Goal: Information Seeking & Learning: Learn about a topic

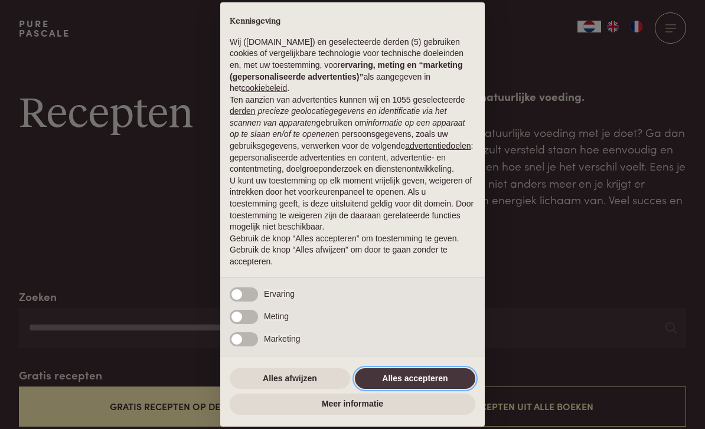
click at [427, 382] on button "Alles accepteren" at bounding box center [415, 378] width 120 height 21
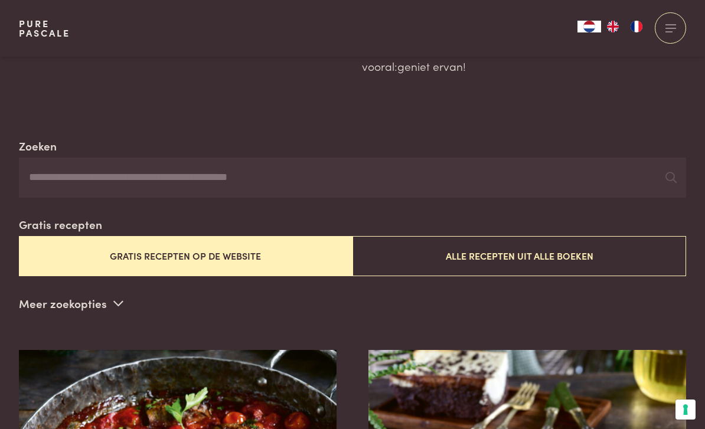
click at [69, 179] on input "Zoeken" at bounding box center [352, 178] width 667 height 40
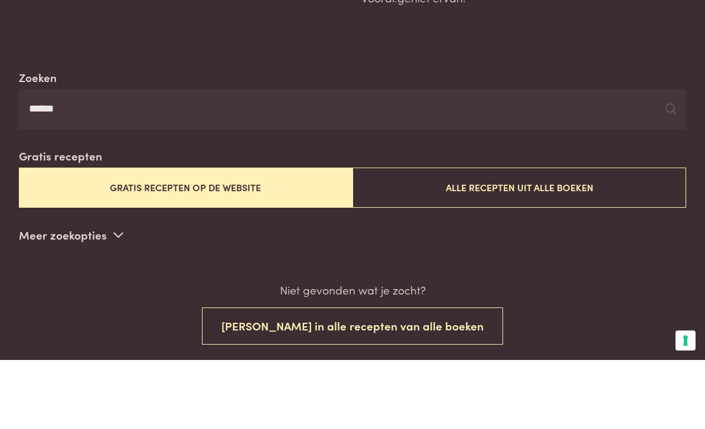
click at [193, 237] on button "Gratis recepten op de website" at bounding box center [186, 257] width 334 height 40
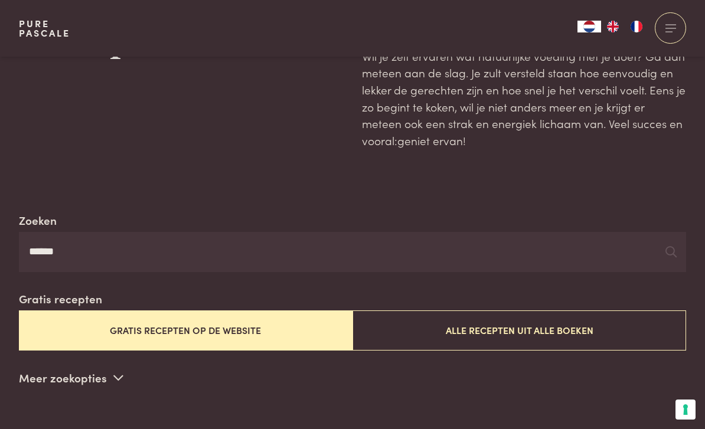
scroll to position [76, 0]
click at [97, 247] on input "*****" at bounding box center [352, 253] width 667 height 40
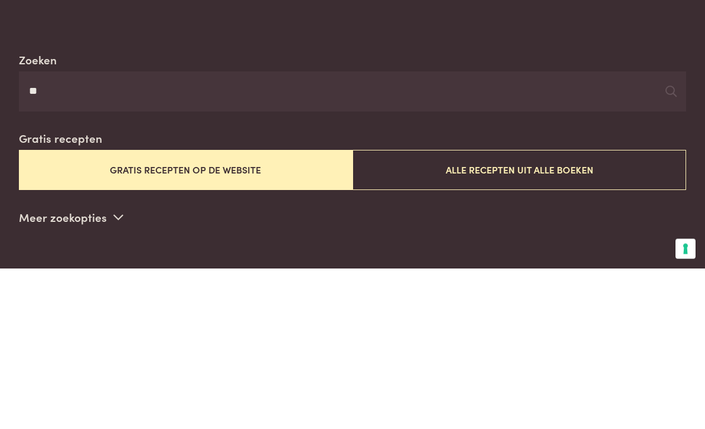
type input "*"
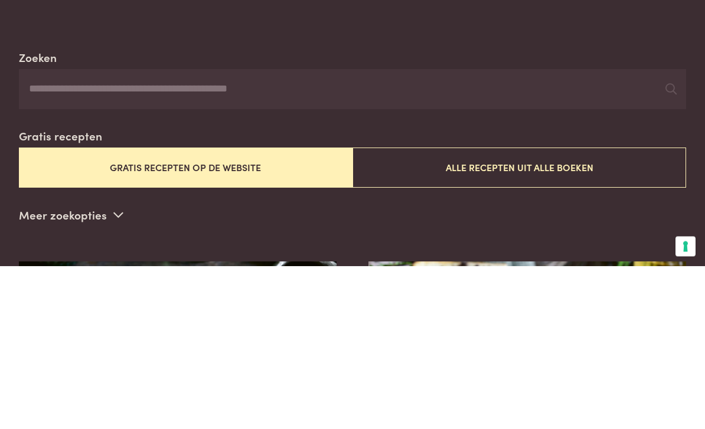
click at [265, 311] on button "Gratis recepten op de website" at bounding box center [186, 331] width 334 height 40
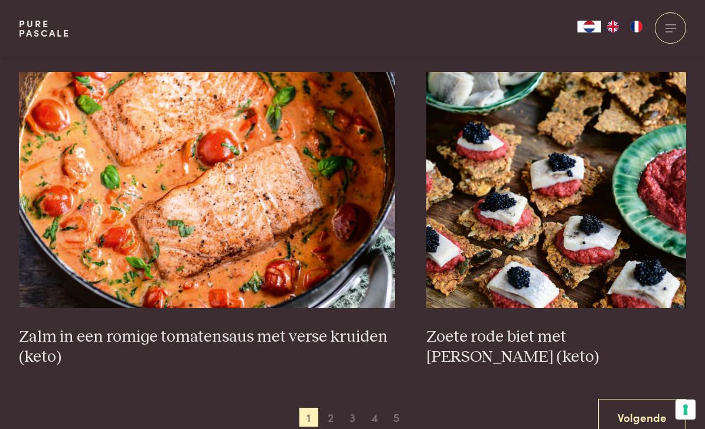
scroll to position [2007, 0]
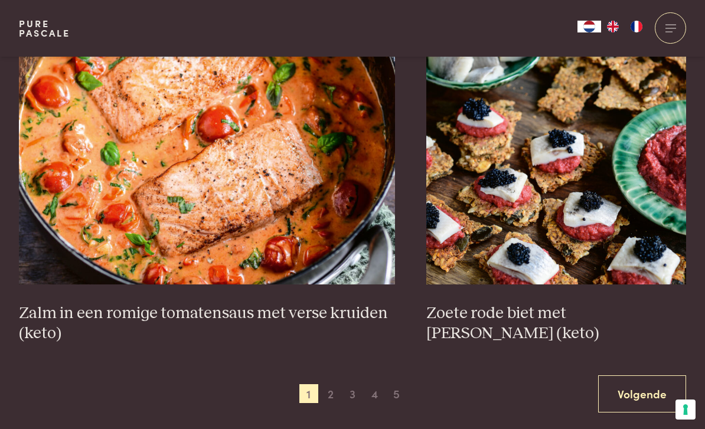
click at [329, 386] on span "2" at bounding box center [330, 393] width 19 height 19
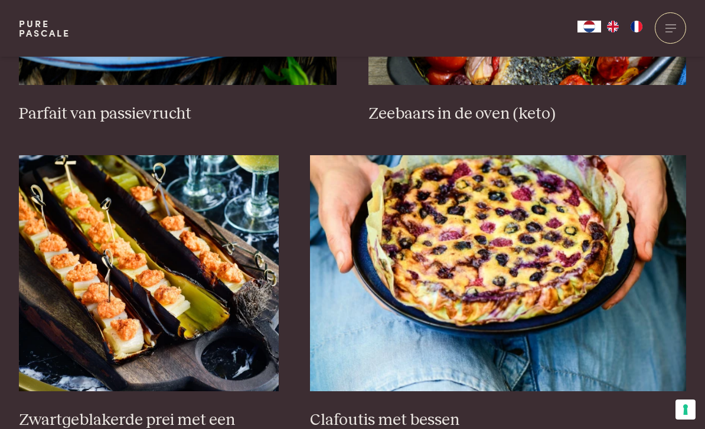
scroll to position [660, 0]
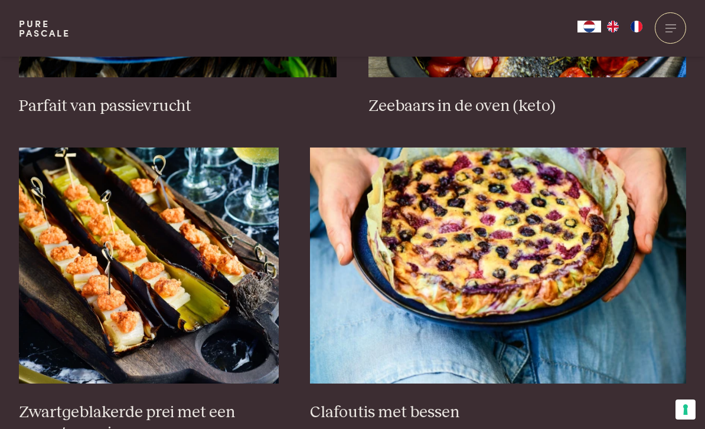
click at [492, 257] on img at bounding box center [498, 266] width 376 height 236
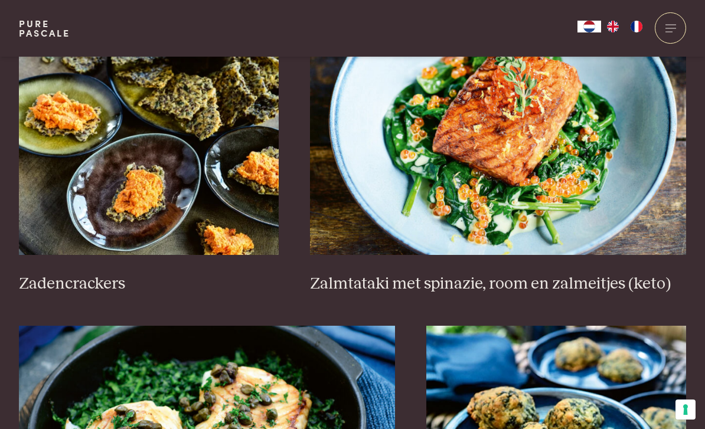
scroll to position [1689, 0]
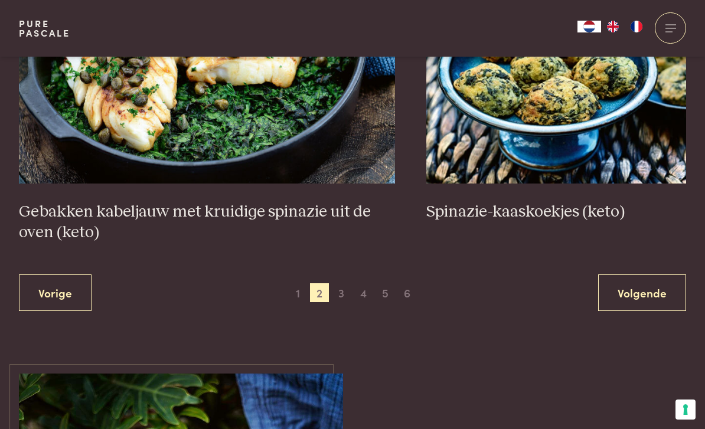
click at [338, 283] on span "3" at bounding box center [341, 292] width 19 height 19
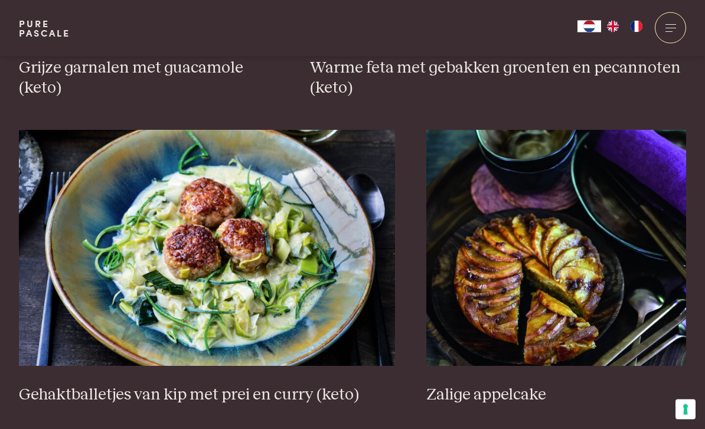
scroll to position [2027, 0]
click at [527, 283] on img at bounding box center [556, 248] width 260 height 236
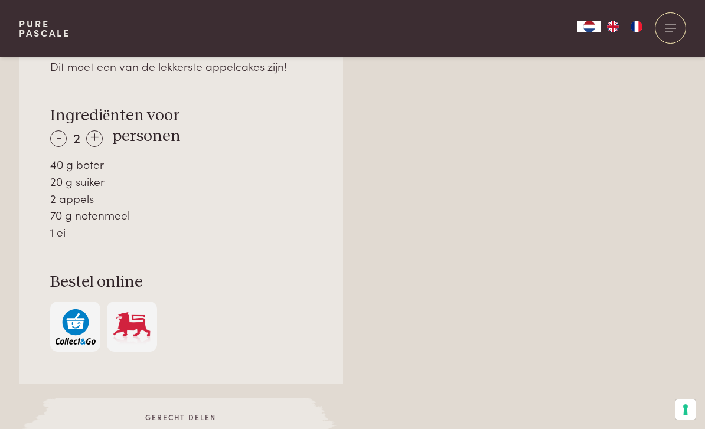
scroll to position [885, 0]
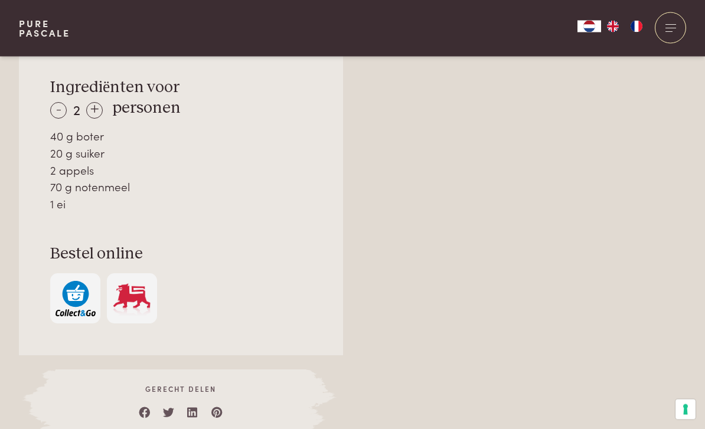
click at [190, 212] on div "Over dit recept Dit moet een van de lekkerste appelcakes zijn! Ingrediënten voo…" at bounding box center [181, 162] width 324 height 387
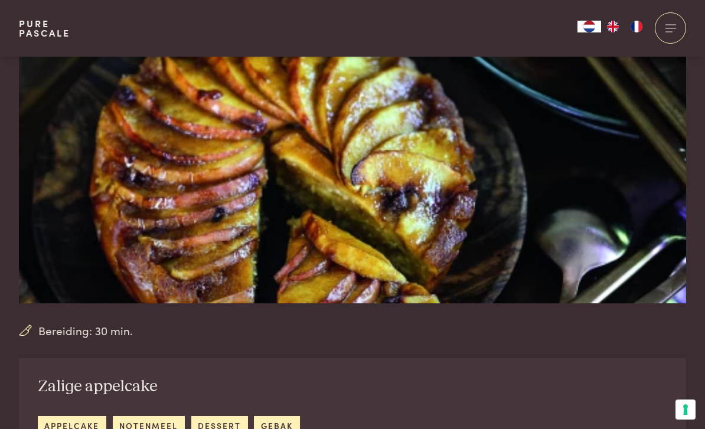
scroll to position [153, 0]
